Goal: Task Accomplishment & Management: Use online tool/utility

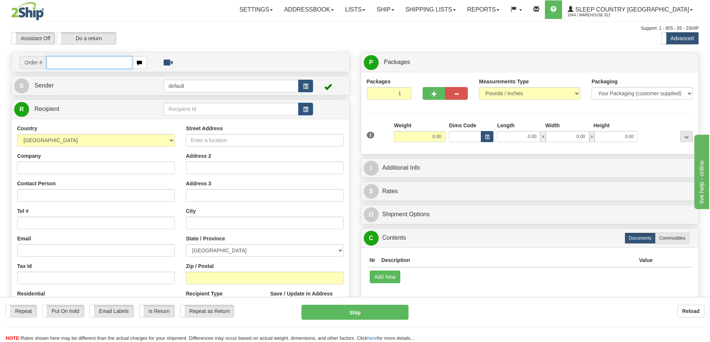
click at [66, 62] on input "text" at bounding box center [90, 62] width 86 height 13
paste input "9000I085904"
type input "9000I085904"
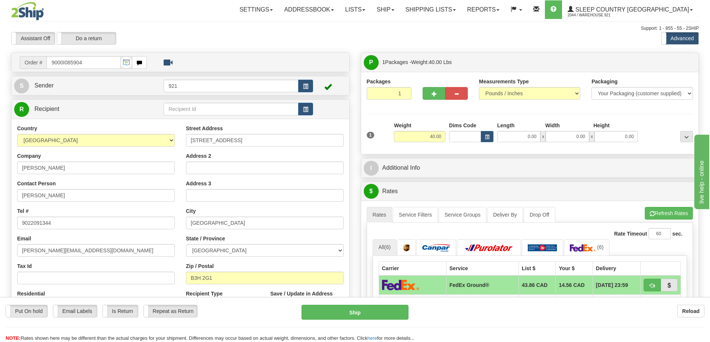
click at [382, 115] on div "Packages 1 1 Measurements Type" at bounding box center [530, 113] width 326 height 71
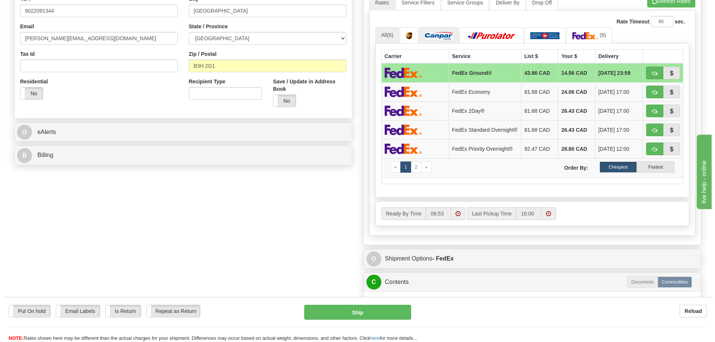
scroll to position [37, 0]
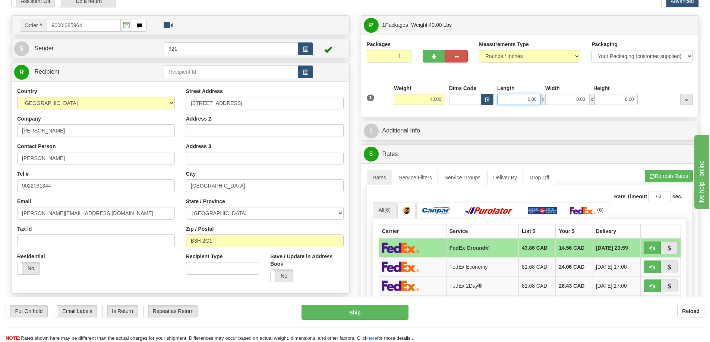
click at [528, 100] on input "0.00" at bounding box center [518, 99] width 43 height 11
type input "18.00"
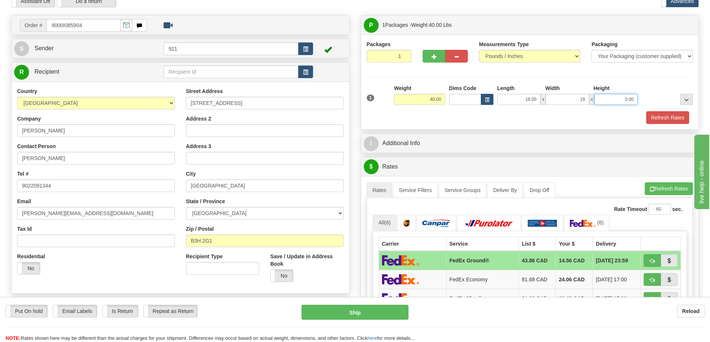
type input "18.00"
type input "40.00"
click at [665, 192] on button "Refresh Rates" at bounding box center [669, 189] width 48 height 13
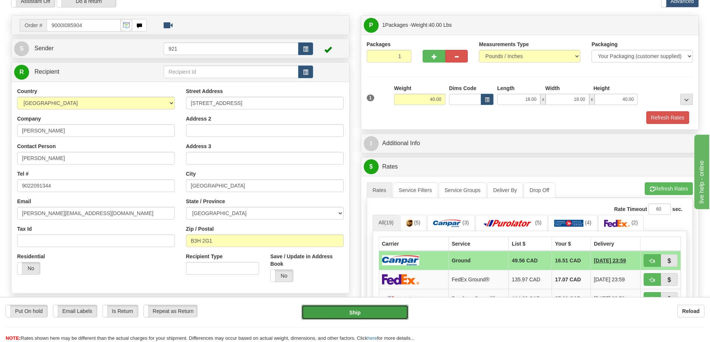
click at [342, 309] on button "Ship" at bounding box center [354, 312] width 107 height 15
type input "1"
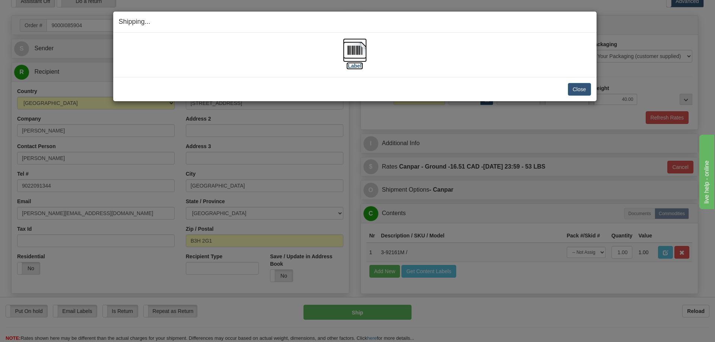
click at [355, 47] on img at bounding box center [355, 50] width 24 height 24
click at [577, 91] on button "Close" at bounding box center [579, 89] width 23 height 13
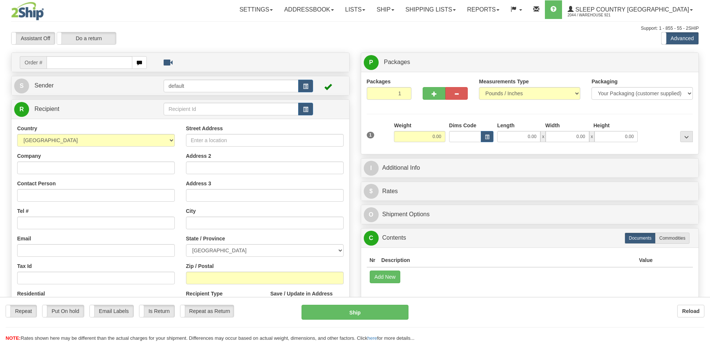
click at [64, 63] on div at bounding box center [355, 171] width 710 height 342
click at [66, 63] on input "text" at bounding box center [90, 62] width 86 height 13
paste input "9000I093375"
type input "9000I093375"
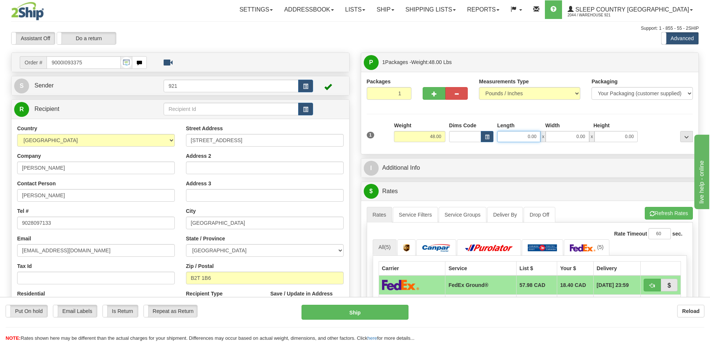
click at [518, 140] on input "0.00" at bounding box center [518, 136] width 43 height 11
type input "20.00"
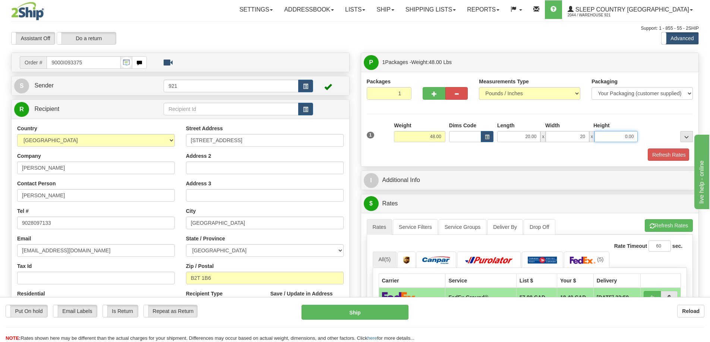
type input "20.00"
type input "40"
type input "40.00"
click at [653, 225] on button "Refresh Rates" at bounding box center [669, 226] width 48 height 13
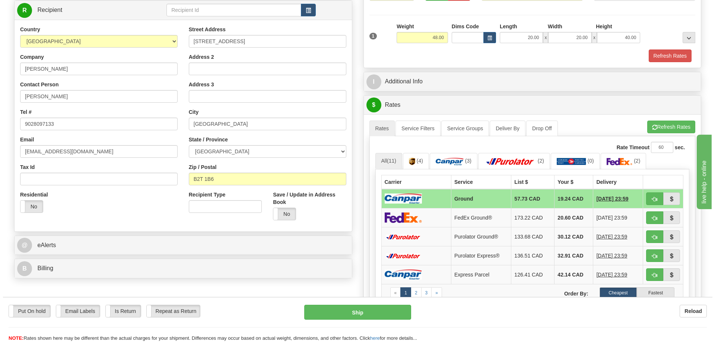
scroll to position [112, 0]
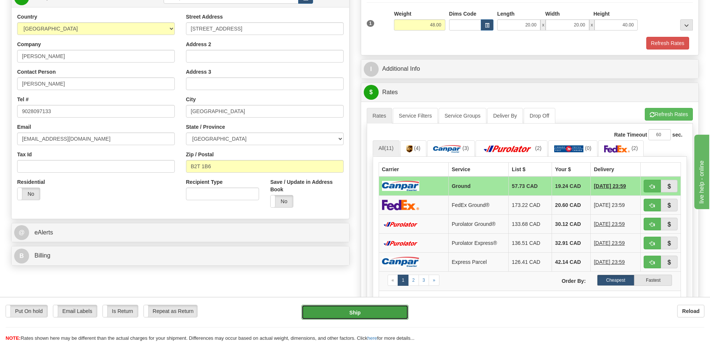
click at [390, 306] on button "Ship" at bounding box center [354, 312] width 107 height 15
type input "1"
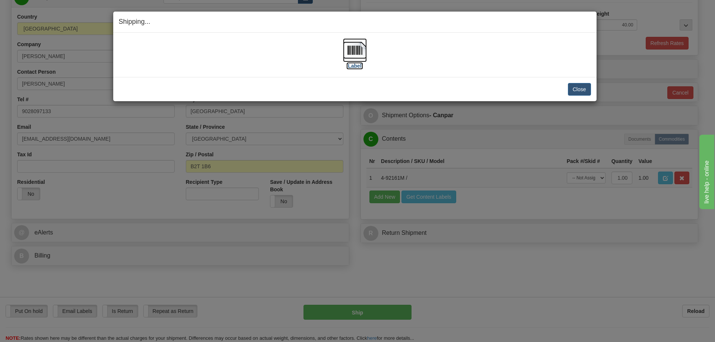
click at [347, 54] on img at bounding box center [355, 50] width 24 height 24
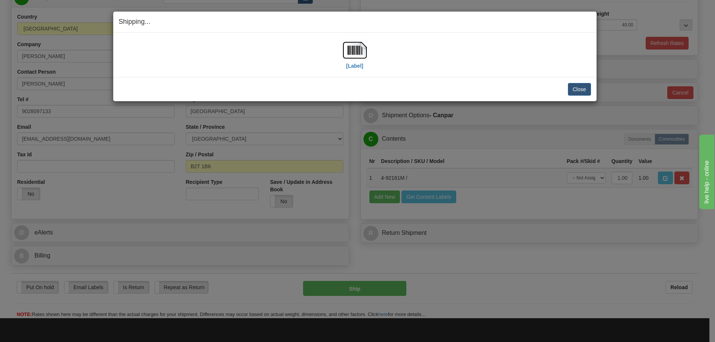
drag, startPoint x: 385, startPoint y: 85, endPoint x: 404, endPoint y: 85, distance: 19.4
click at [385, 85] on div "Close Cancel" at bounding box center [355, 89] width 473 height 13
click at [576, 89] on button "Close" at bounding box center [579, 89] width 23 height 13
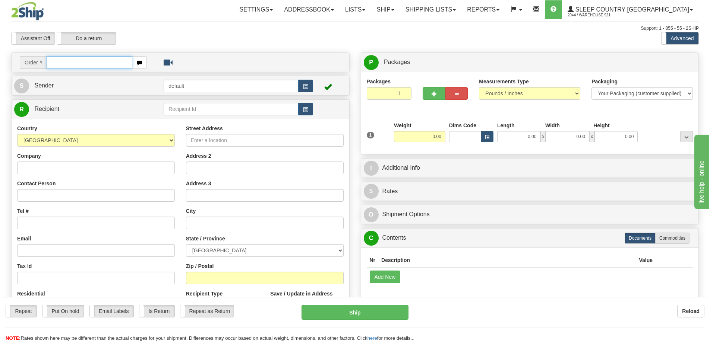
click at [88, 66] on input "text" at bounding box center [90, 62] width 86 height 13
paste input "9000I093776"
type input "9000I093776"
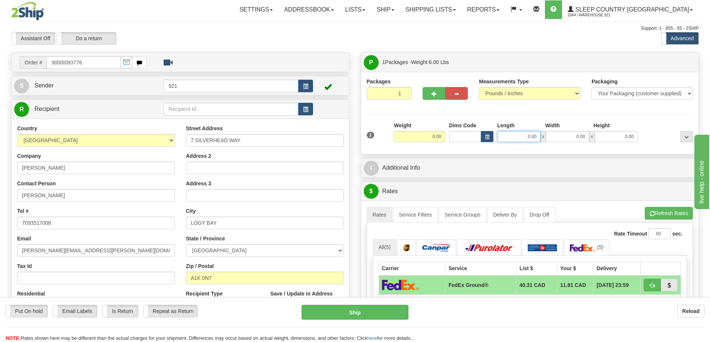
click at [520, 138] on input "0.00" at bounding box center [518, 136] width 43 height 11
type input "9.00"
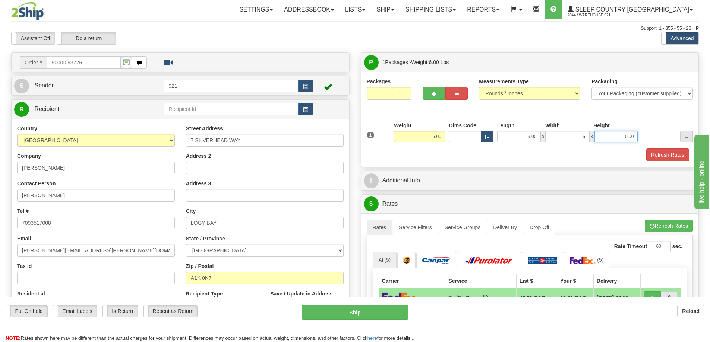
type input "5.00"
type input "14.00"
click at [650, 227] on span "button" at bounding box center [652, 226] width 5 height 5
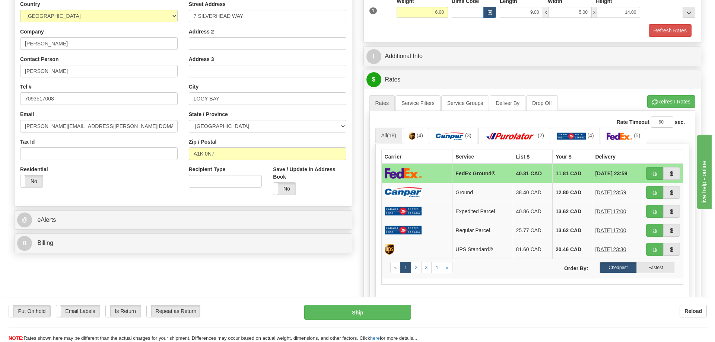
scroll to position [149, 0]
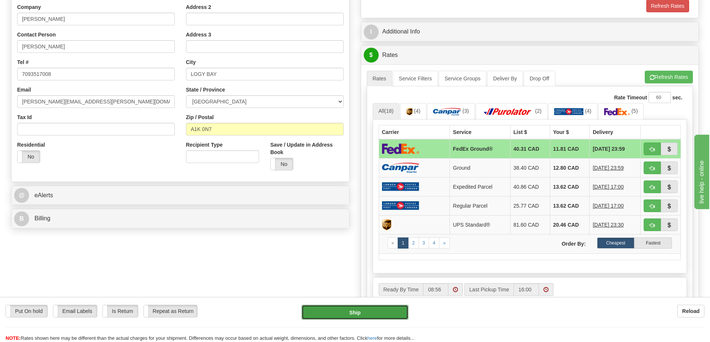
click at [377, 309] on button "Ship" at bounding box center [354, 312] width 107 height 15
type input "92"
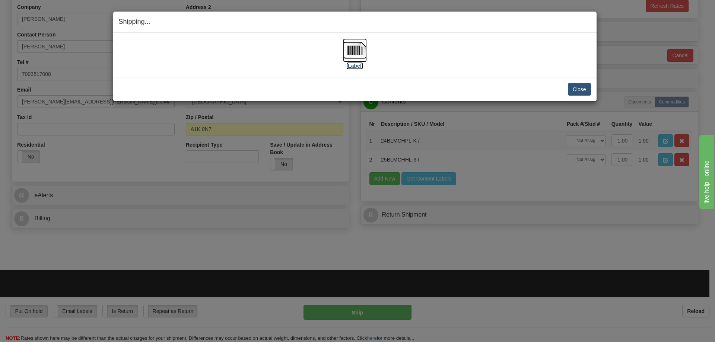
click at [354, 49] on img at bounding box center [355, 50] width 24 height 24
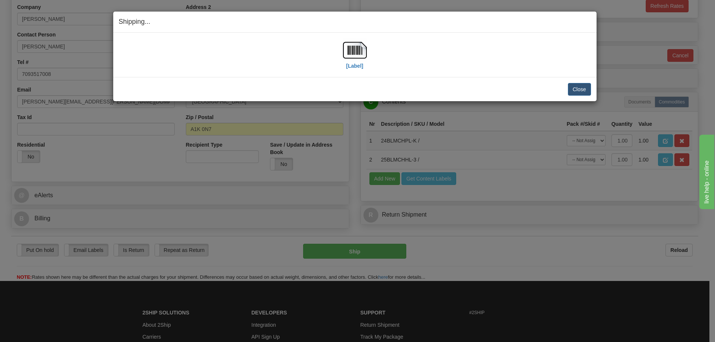
drag, startPoint x: 534, startPoint y: 77, endPoint x: 543, endPoint y: 80, distance: 9.0
click at [534, 77] on div "Close Cancel Cancel Shipment and Quit Pickup Quit Pickup ONLY" at bounding box center [355, 89] width 484 height 24
click at [570, 87] on button "Close" at bounding box center [579, 89] width 23 height 13
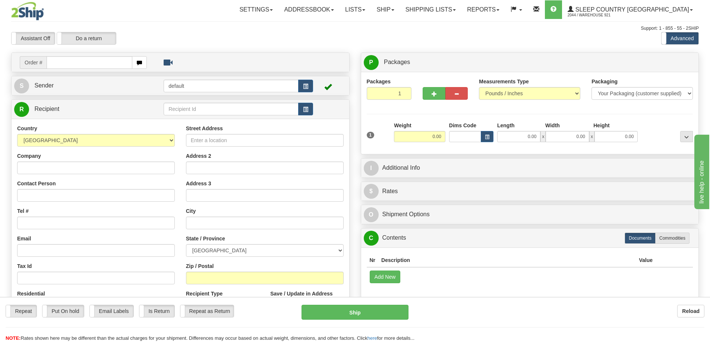
click at [76, 59] on input "text" at bounding box center [90, 62] width 86 height 13
type input "9000I094921"
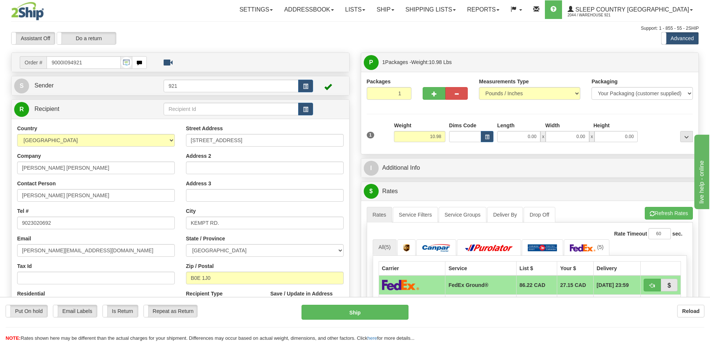
drag, startPoint x: 521, startPoint y: 128, endPoint x: 519, endPoint y: 136, distance: 8.0
click at [521, 129] on div "Length" at bounding box center [519, 126] width 48 height 9
click at [519, 136] on input "0.00" at bounding box center [518, 136] width 43 height 11
type input "25.00"
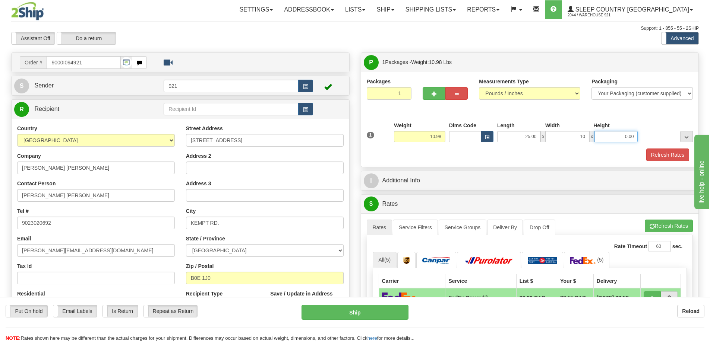
type input "10.00"
type input "16"
type input "16.00"
click at [673, 230] on button "Refresh Rates" at bounding box center [669, 226] width 48 height 13
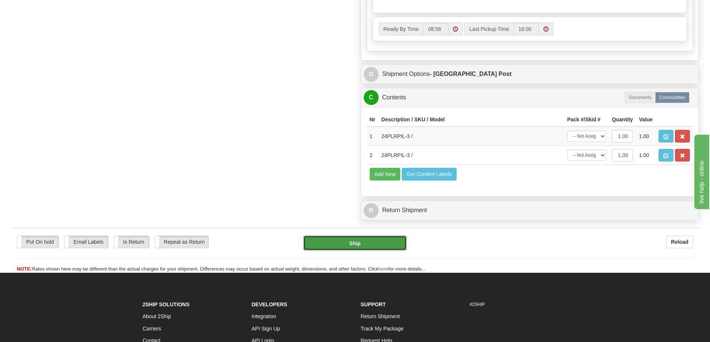
click at [361, 247] on button "Ship" at bounding box center [354, 243] width 103 height 15
type input "DOM.EP"
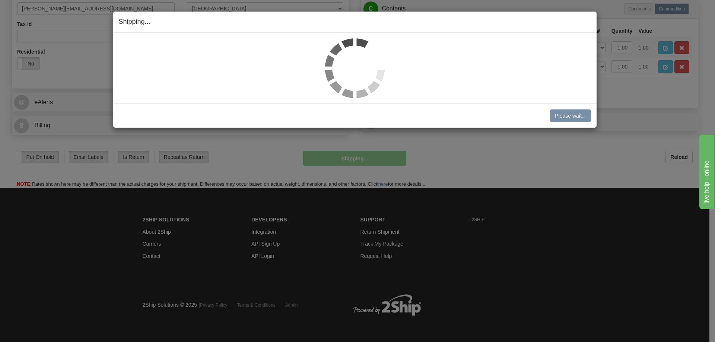
scroll to position [239, 0]
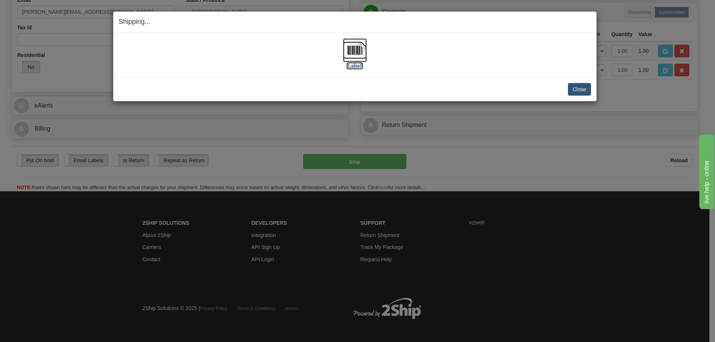
click at [350, 53] on img at bounding box center [355, 50] width 24 height 24
click at [508, 81] on div "Close Cancel Cancel Shipment and Quit Pickup Quit Pickup ONLY" at bounding box center [355, 89] width 484 height 24
click at [572, 86] on button "Close" at bounding box center [579, 89] width 23 height 13
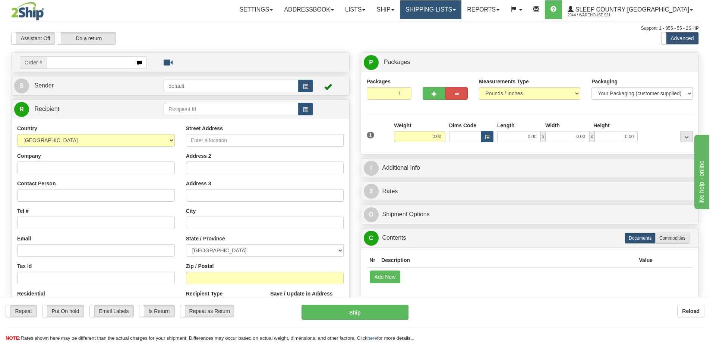
click at [449, 18] on link "Shipping lists" at bounding box center [430, 9] width 61 height 19
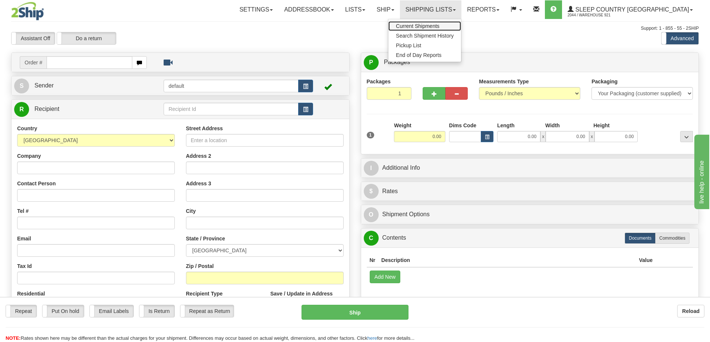
click at [439, 29] on span "Current Shipments" at bounding box center [418, 26] width 44 height 6
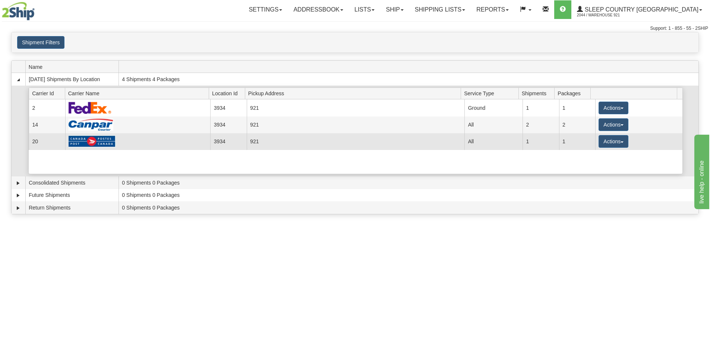
click at [595, 140] on td "Actions Details Close Pickup Zip Print" at bounding box center [638, 141] width 87 height 17
click at [598, 143] on button "Actions" at bounding box center [613, 141] width 30 height 13
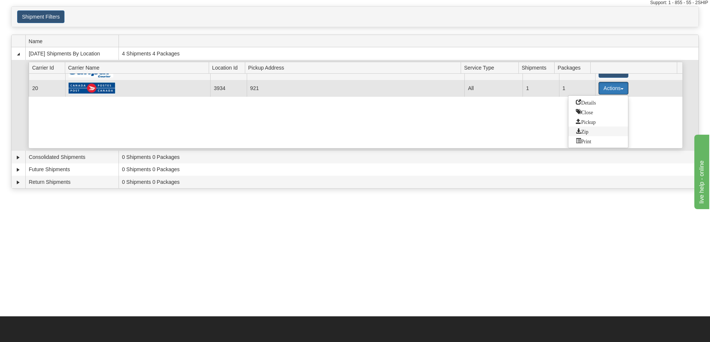
scroll to position [37, 0]
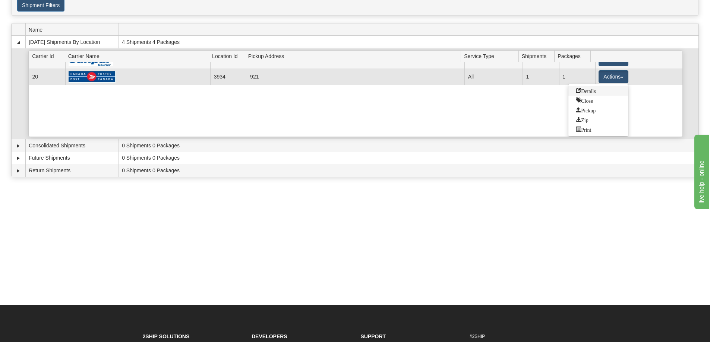
click at [596, 93] on span "Details" at bounding box center [586, 90] width 20 height 5
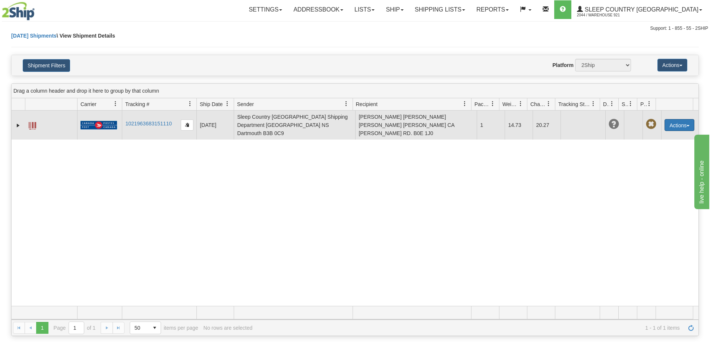
click at [682, 123] on button "Actions" at bounding box center [679, 125] width 30 height 12
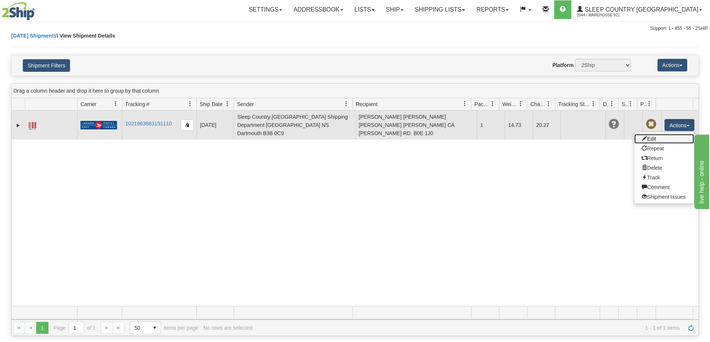
click at [664, 135] on link "Edit" at bounding box center [664, 139] width 60 height 10
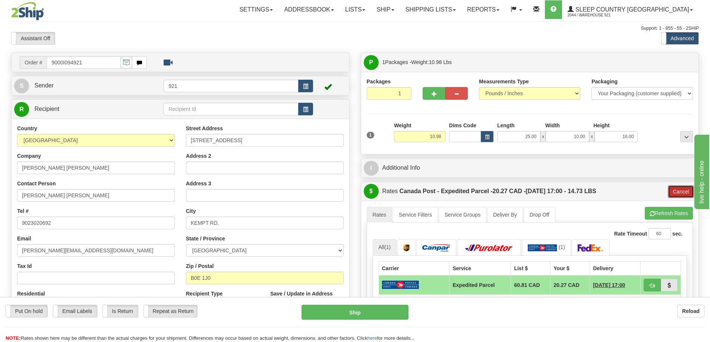
click at [678, 195] on button "Cancel" at bounding box center [681, 192] width 26 height 13
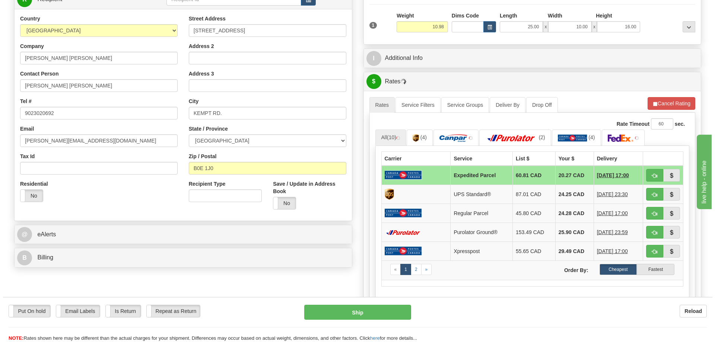
scroll to position [112, 0]
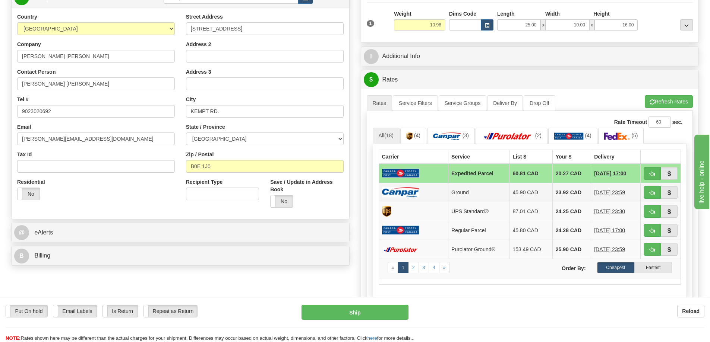
click at [415, 191] on img at bounding box center [400, 192] width 37 height 10
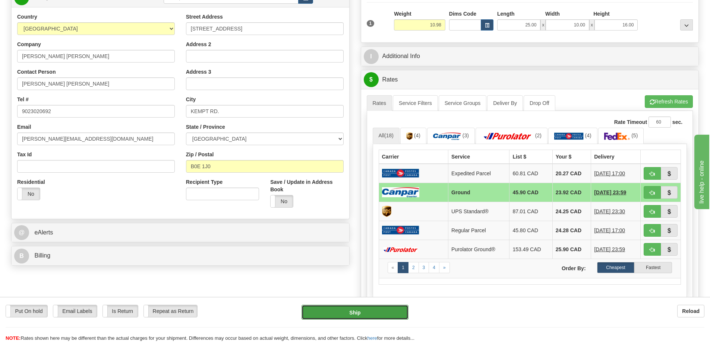
click at [379, 311] on button "Ship" at bounding box center [354, 312] width 107 height 15
type input "1"
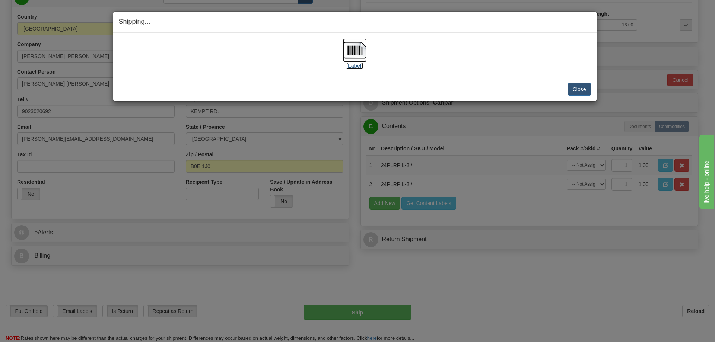
click at [343, 53] on img at bounding box center [355, 50] width 24 height 24
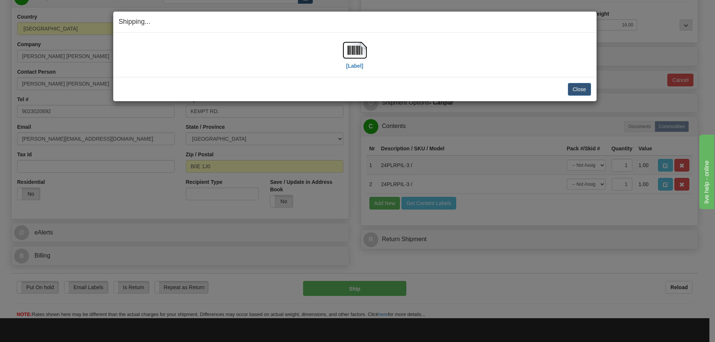
click at [475, 79] on div "Close [PERSON_NAME] Shipment and Quit Pickup Quit Pickup ONLY" at bounding box center [355, 89] width 484 height 24
click at [579, 87] on button "Close" at bounding box center [579, 89] width 23 height 13
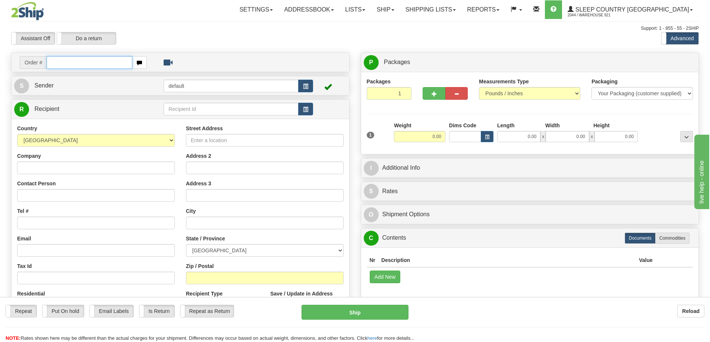
click at [97, 64] on input "text" at bounding box center [90, 62] width 86 height 13
paste input "9000I095572"
type input "9000I095572"
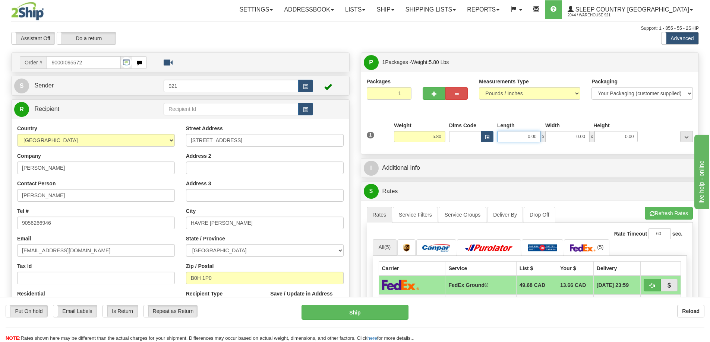
click at [519, 138] on input "0.00" at bounding box center [518, 136] width 43 height 11
type input "25.00"
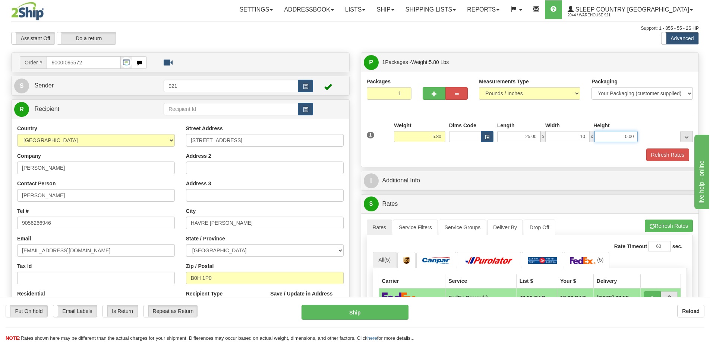
type input "10.00"
type input "16.00"
click at [642, 226] on ul "Rates Service Filters Service Groups Deliver By Drop Off Pickup Refresh Rates C…" at bounding box center [530, 228] width 326 height 16
click at [656, 226] on button "Refresh Rates" at bounding box center [669, 226] width 48 height 13
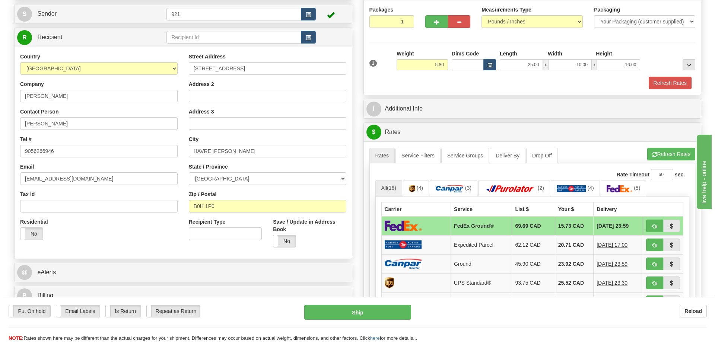
scroll to position [112, 0]
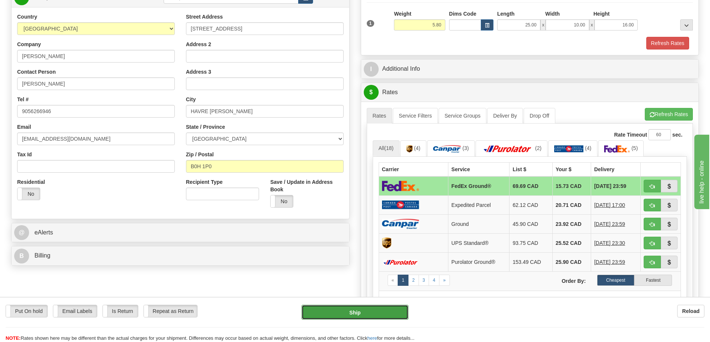
click at [360, 312] on button "Ship" at bounding box center [354, 312] width 107 height 15
type input "92"
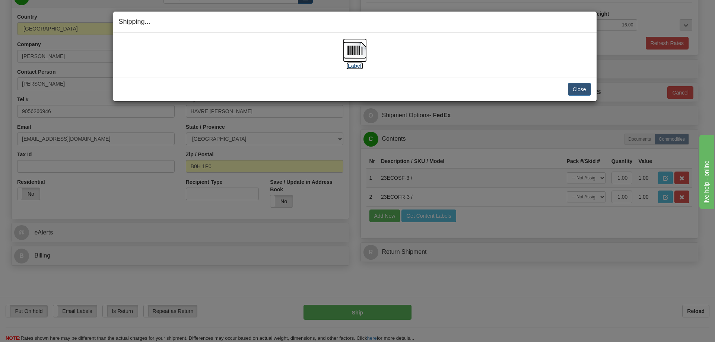
click at [360, 53] on img at bounding box center [355, 50] width 24 height 24
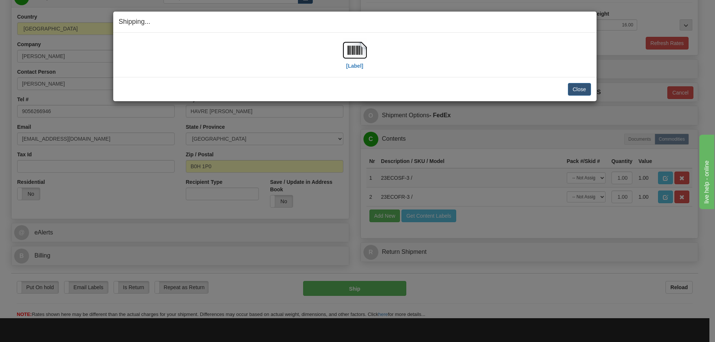
drag, startPoint x: 512, startPoint y: 56, endPoint x: 517, endPoint y: 59, distance: 6.3
click at [512, 56] on div "[Label]" at bounding box center [355, 54] width 473 height 33
click at [583, 91] on button "Close" at bounding box center [579, 89] width 23 height 13
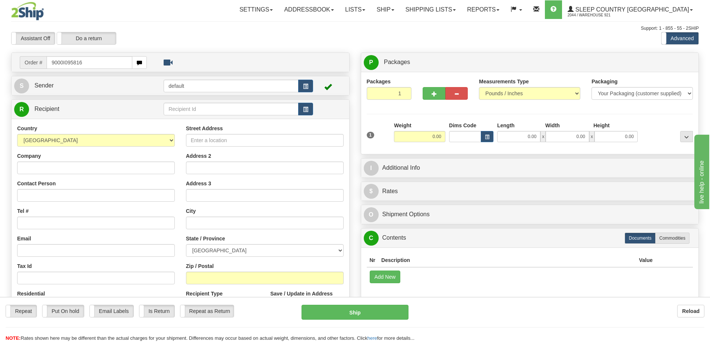
type input "9000I095816"
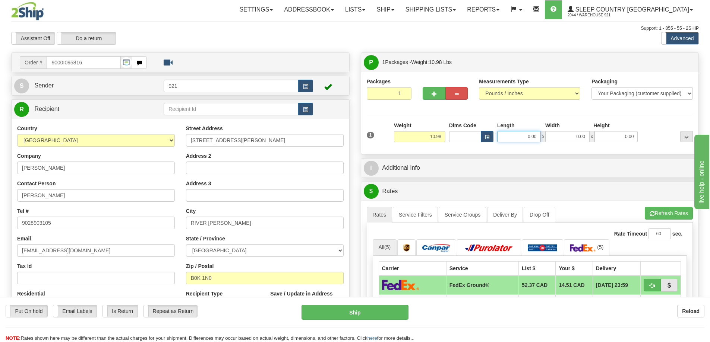
click at [524, 132] on input "0.00" at bounding box center [518, 136] width 43 height 11
type input "25.00"
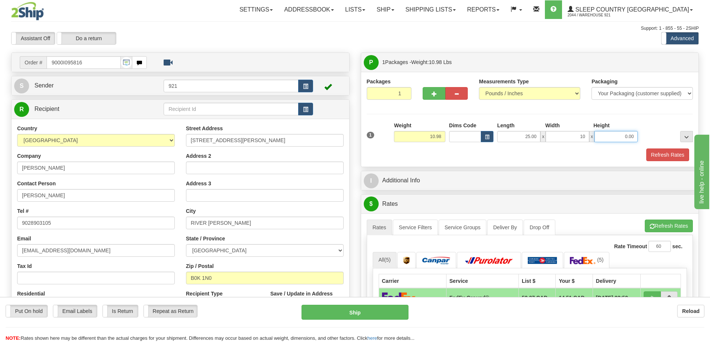
type input "10.00"
type input "16.00"
click at [657, 230] on button "Refresh Rates" at bounding box center [669, 226] width 48 height 13
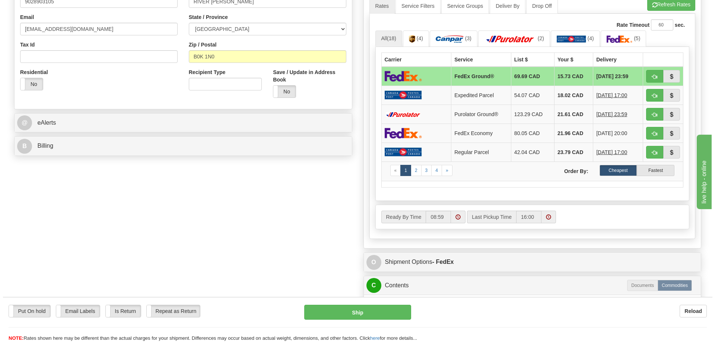
scroll to position [224, 0]
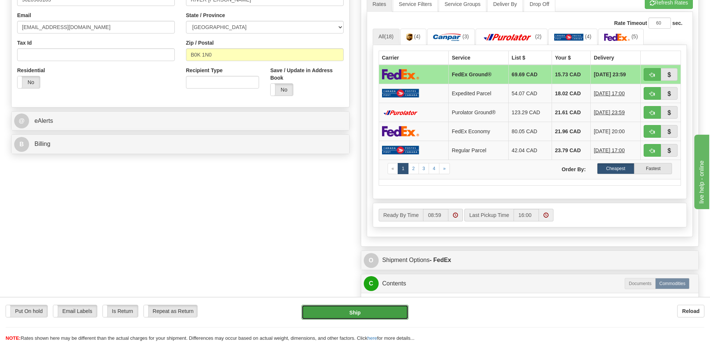
click at [396, 309] on button "Ship" at bounding box center [354, 312] width 107 height 15
type input "92"
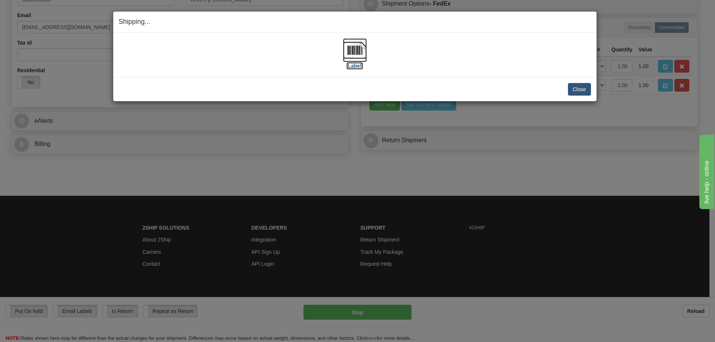
click at [347, 54] on img at bounding box center [355, 50] width 24 height 24
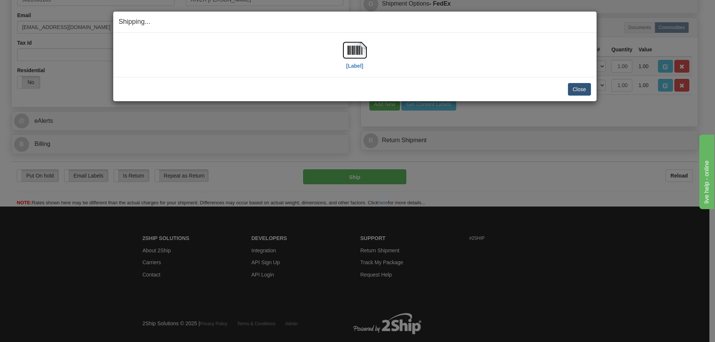
click at [489, 82] on div "Close Cancel Cancel Shipment and Quit Pickup Quit Pickup ONLY" at bounding box center [355, 89] width 484 height 24
click at [571, 88] on button "Close" at bounding box center [579, 89] width 23 height 13
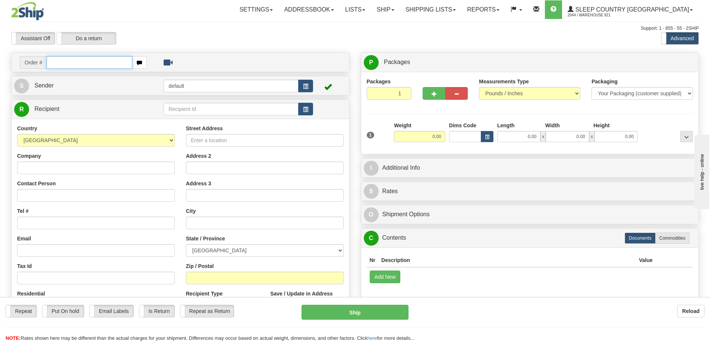
click at [115, 65] on input "text" at bounding box center [90, 62] width 86 height 13
paste input "9000I096164"
type input "9000I096164"
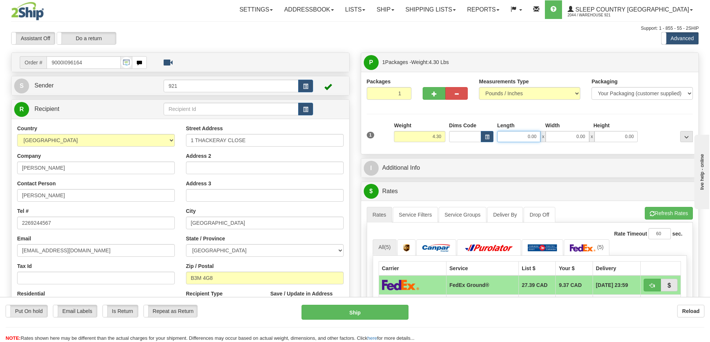
click at [532, 138] on input "0.00" at bounding box center [518, 136] width 43 height 11
type input "21.00"
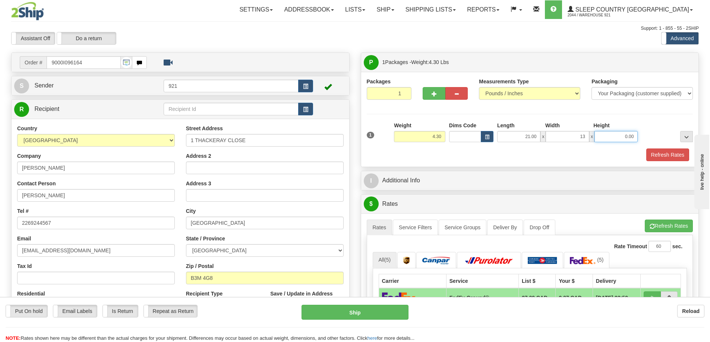
type input "13.00"
click at [652, 225] on span "button" at bounding box center [652, 226] width 5 height 5
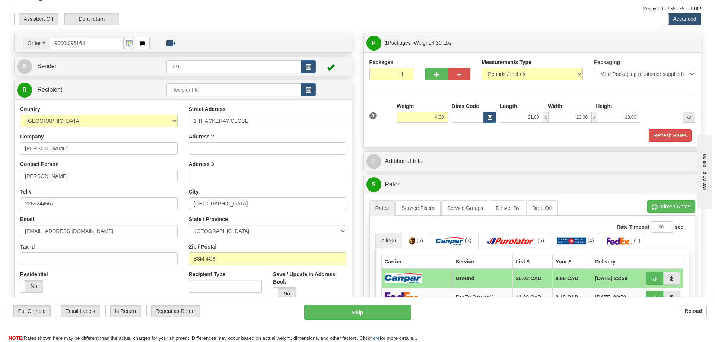
scroll to position [112, 0]
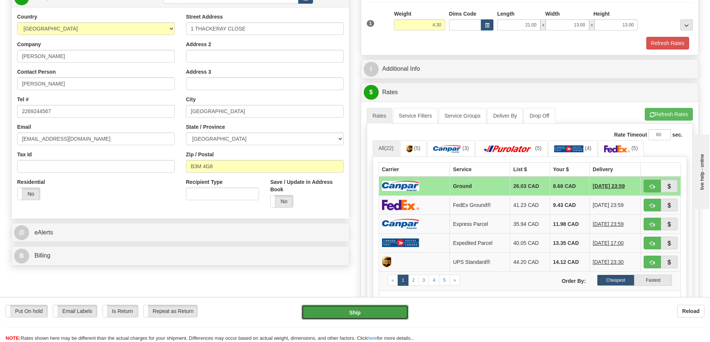
click at [369, 307] on button "Ship" at bounding box center [354, 312] width 107 height 15
type input "1"
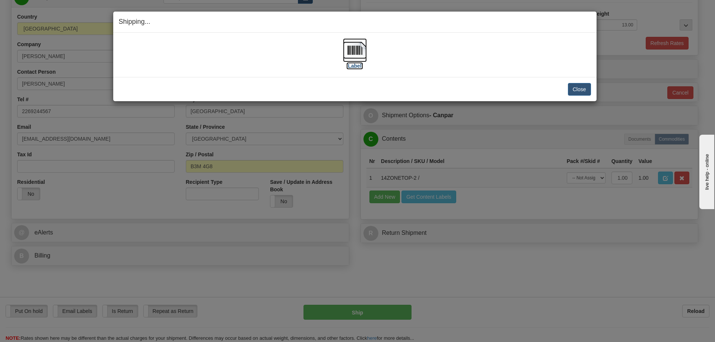
click at [351, 56] on img at bounding box center [355, 50] width 24 height 24
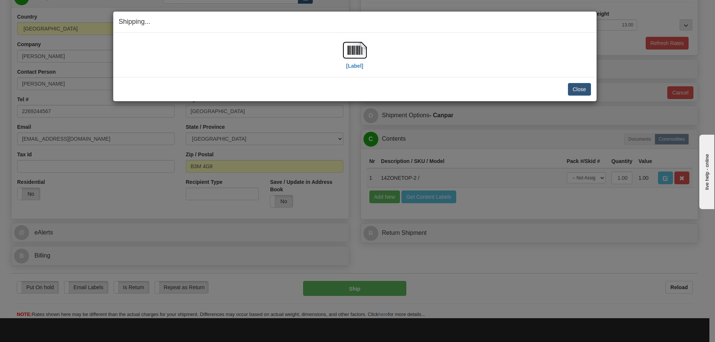
drag, startPoint x: 532, startPoint y: 85, endPoint x: 540, endPoint y: 86, distance: 8.3
click at [532, 85] on div "Close Cancel" at bounding box center [355, 89] width 473 height 13
click at [572, 88] on button "Close" at bounding box center [579, 89] width 23 height 13
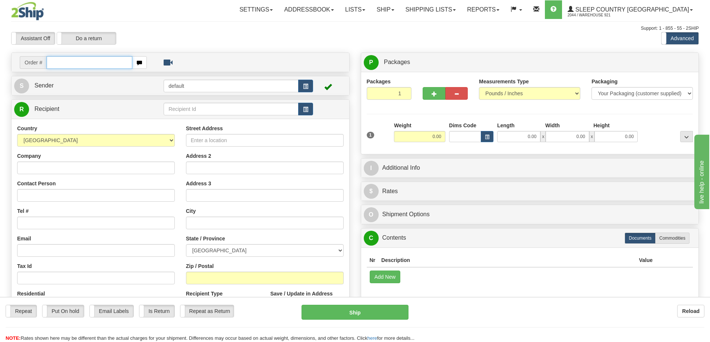
click at [67, 63] on input "text" at bounding box center [90, 62] width 86 height 13
paste input "9000I097676"
type input "9000I097676"
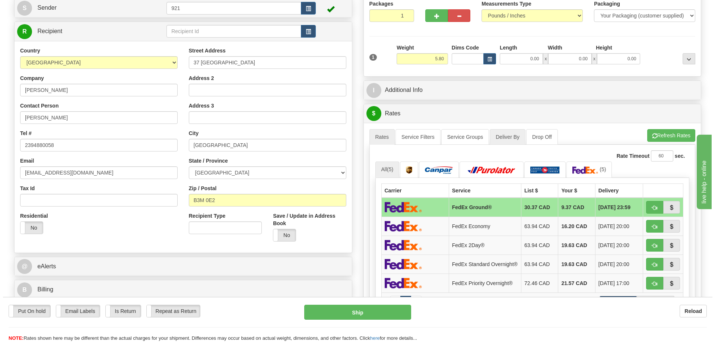
scroll to position [75, 0]
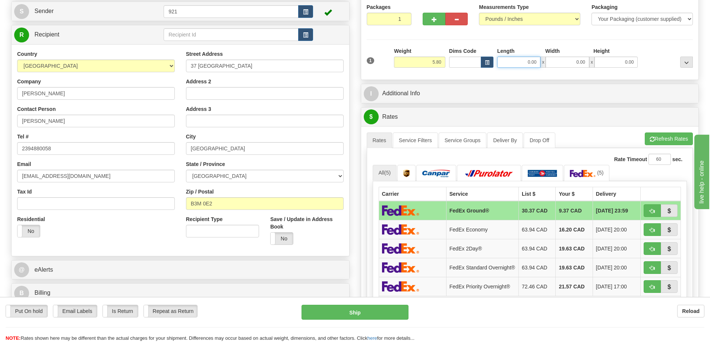
click at [517, 57] on input "0.00" at bounding box center [518, 62] width 43 height 11
type input "25.00"
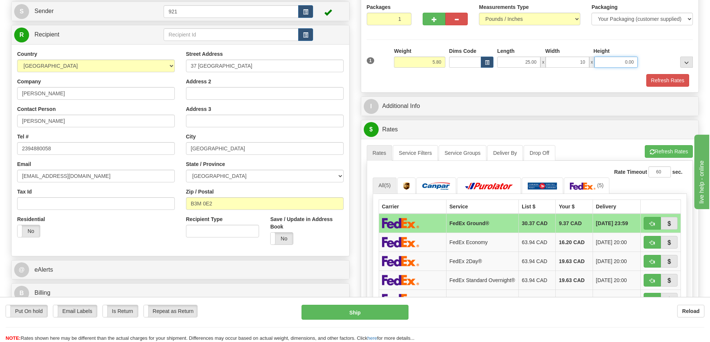
type input "10.00"
type input "16.00"
click at [661, 154] on button "Refresh Rates" at bounding box center [669, 151] width 48 height 13
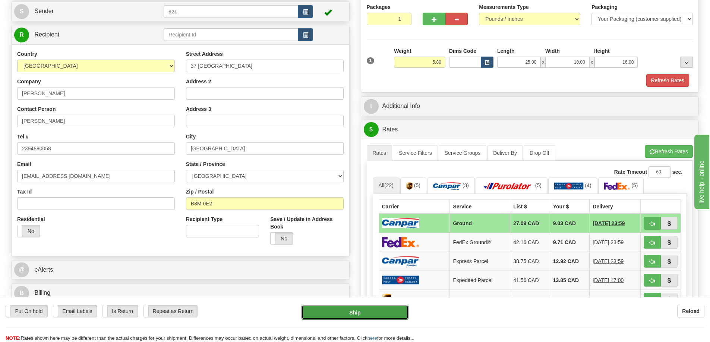
click at [364, 318] on button "Ship" at bounding box center [354, 312] width 107 height 15
type input "1"
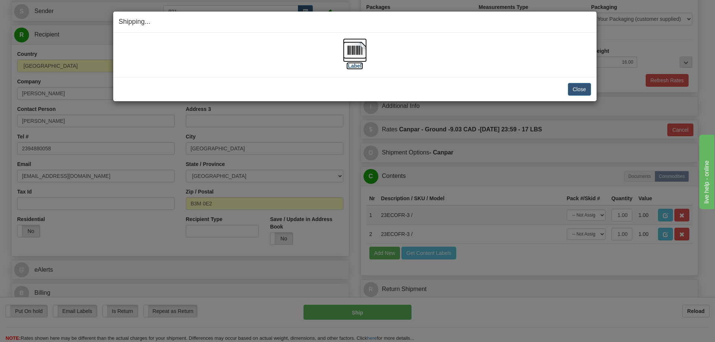
click at [355, 55] on img at bounding box center [355, 50] width 24 height 24
click at [347, 55] on img at bounding box center [355, 50] width 24 height 24
